Goal: Task Accomplishment & Management: Use online tool/utility

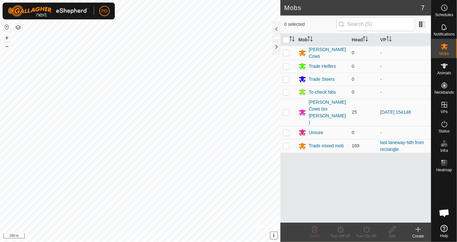
scroll to position [2438, 0]
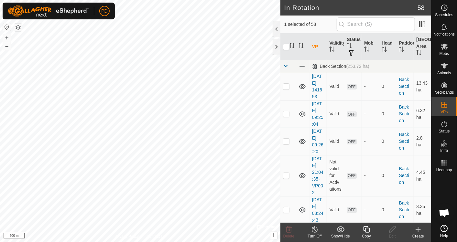
click at [366, 230] on icon at bounding box center [366, 230] width 8 height 8
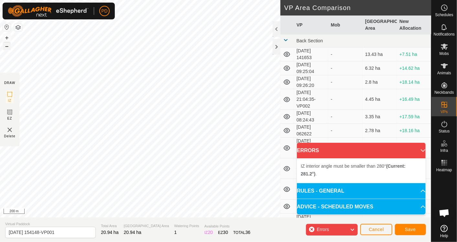
click at [6, 45] on button "–" at bounding box center [7, 46] width 8 height 8
click at [8, 37] on button "+" at bounding box center [7, 38] width 8 height 8
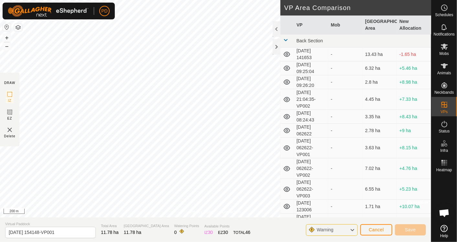
scroll to position [2438, 0]
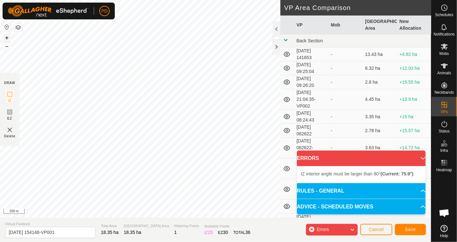
click at [6, 37] on button "+" at bounding box center [7, 38] width 8 height 8
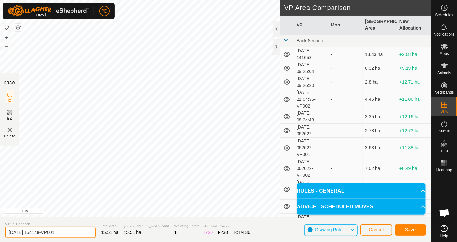
click at [76, 230] on input "[DATE] 154148-VP001" at bounding box center [50, 232] width 91 height 11
type input "2"
type input "Breeders west side of [GEOGRAPHIC_DATA] change"
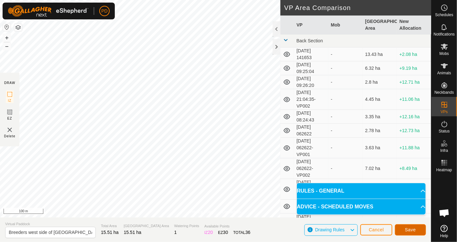
click at [410, 229] on span "Save" at bounding box center [410, 229] width 11 height 5
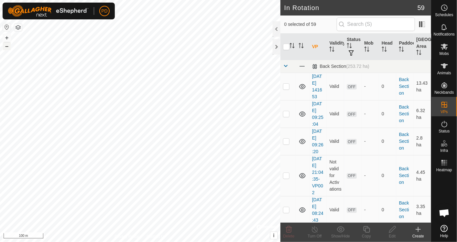
click at [5, 44] on button "–" at bounding box center [7, 46] width 8 height 8
checkbox input "true"
click at [367, 231] on icon at bounding box center [366, 230] width 8 height 8
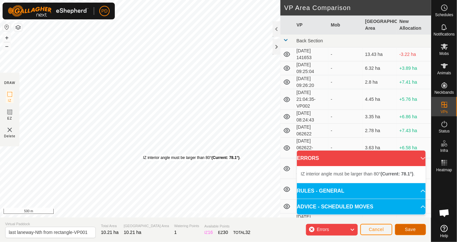
click at [417, 229] on button "Save" at bounding box center [410, 229] width 31 height 11
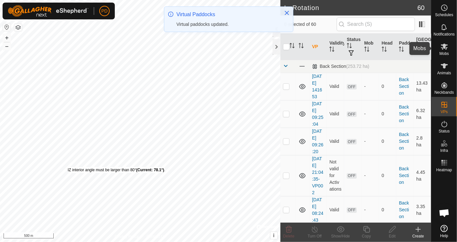
click at [447, 50] on icon at bounding box center [444, 47] width 8 height 8
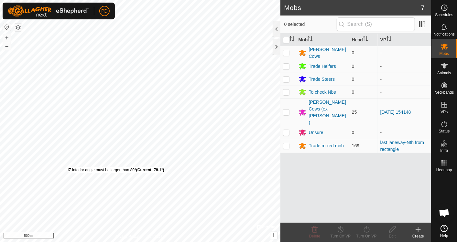
click at [284, 143] on p-checkbox at bounding box center [286, 145] width 6 height 5
checkbox input "true"
click at [366, 228] on icon at bounding box center [366, 230] width 8 height 8
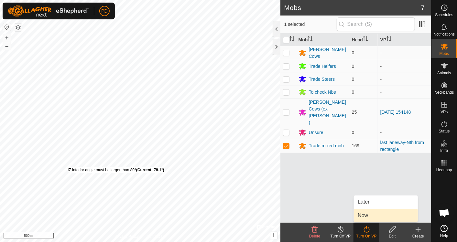
click at [366, 215] on link "Now" at bounding box center [386, 215] width 64 height 13
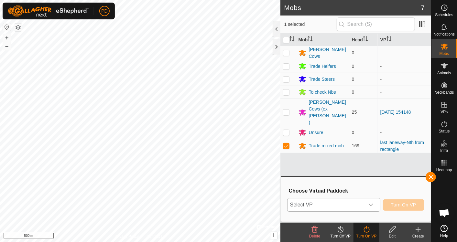
click at [373, 203] on icon "dropdown trigger" at bounding box center [370, 204] width 5 height 5
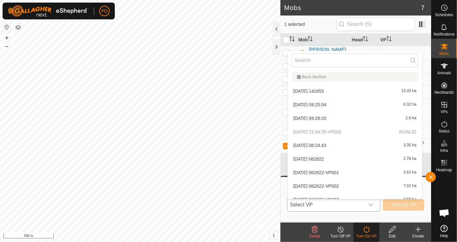
scroll to position [7, 0]
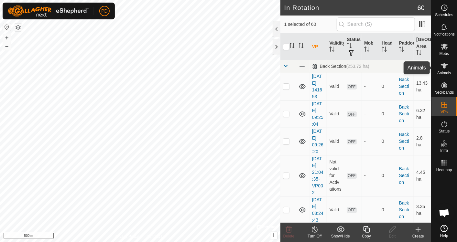
click at [446, 72] on span "Animals" at bounding box center [444, 73] width 14 height 4
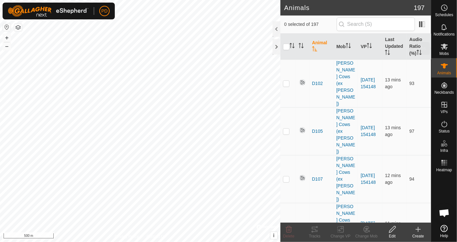
click at [445, 51] on es-mob-svg-icon at bounding box center [444, 46] width 12 height 10
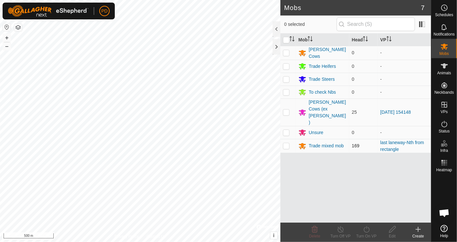
click at [288, 143] on p-checkbox at bounding box center [286, 145] width 6 height 5
checkbox input "true"
click at [363, 232] on icon at bounding box center [366, 230] width 8 height 8
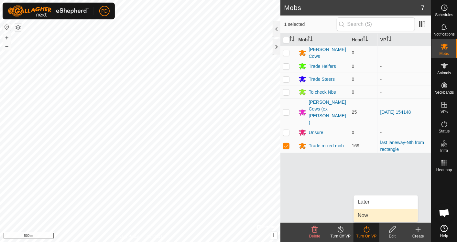
click at [364, 217] on link "Now" at bounding box center [386, 215] width 64 height 13
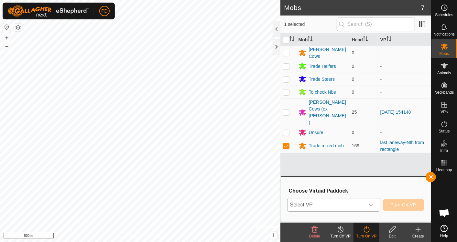
click at [372, 204] on icon "dropdown trigger" at bounding box center [370, 204] width 5 height 5
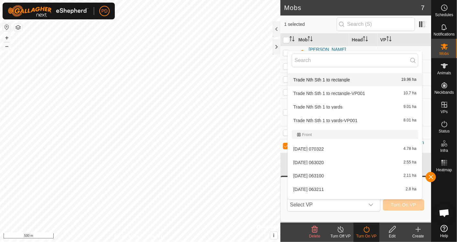
scroll to position [571, 0]
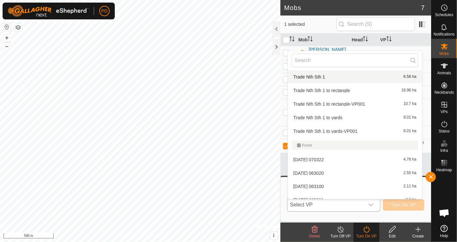
click at [398, 74] on li "Trade Nth Sth 1 6.58 ha" at bounding box center [355, 76] width 134 height 13
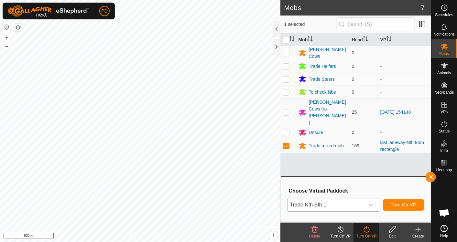
click at [398, 80] on div "Back Section [DATE] 141653 13.43 ha [DATE] 09:25:04 6.32 ha [DATE] 09:26:20 2.8…" at bounding box center [354, 139] width 135 height 119
click at [398, 74] on td "-" at bounding box center [404, 79] width 53 height 13
click at [371, 201] on div "dropdown trigger" at bounding box center [370, 204] width 13 height 13
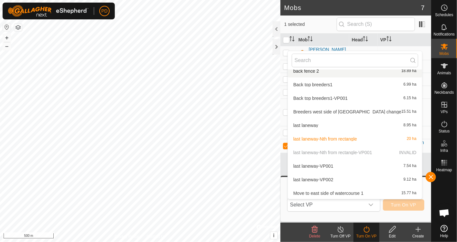
scroll to position [300, 0]
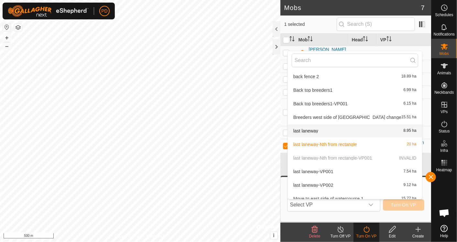
click at [309, 129] on li "last laneway 8.95 ha" at bounding box center [355, 130] width 134 height 13
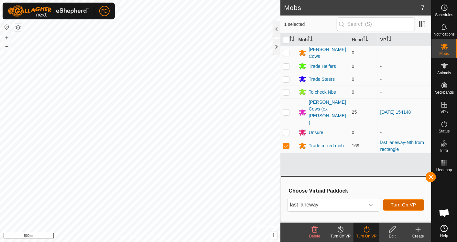
click at [405, 205] on span "Turn On VP" at bounding box center [403, 204] width 25 height 5
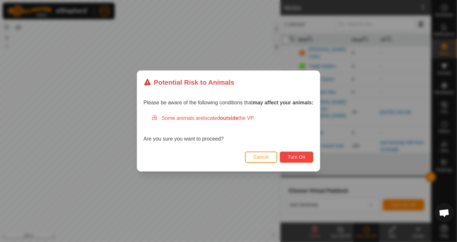
click at [299, 160] on button "Turn On" at bounding box center [297, 157] width 34 height 11
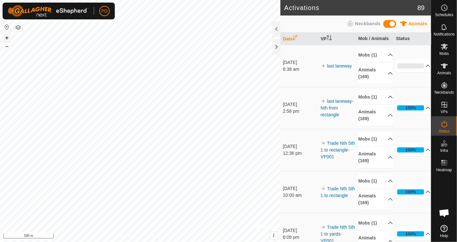
click at [5, 35] on button "+" at bounding box center [7, 38] width 8 height 8
